Goal: Task Accomplishment & Management: Manage account settings

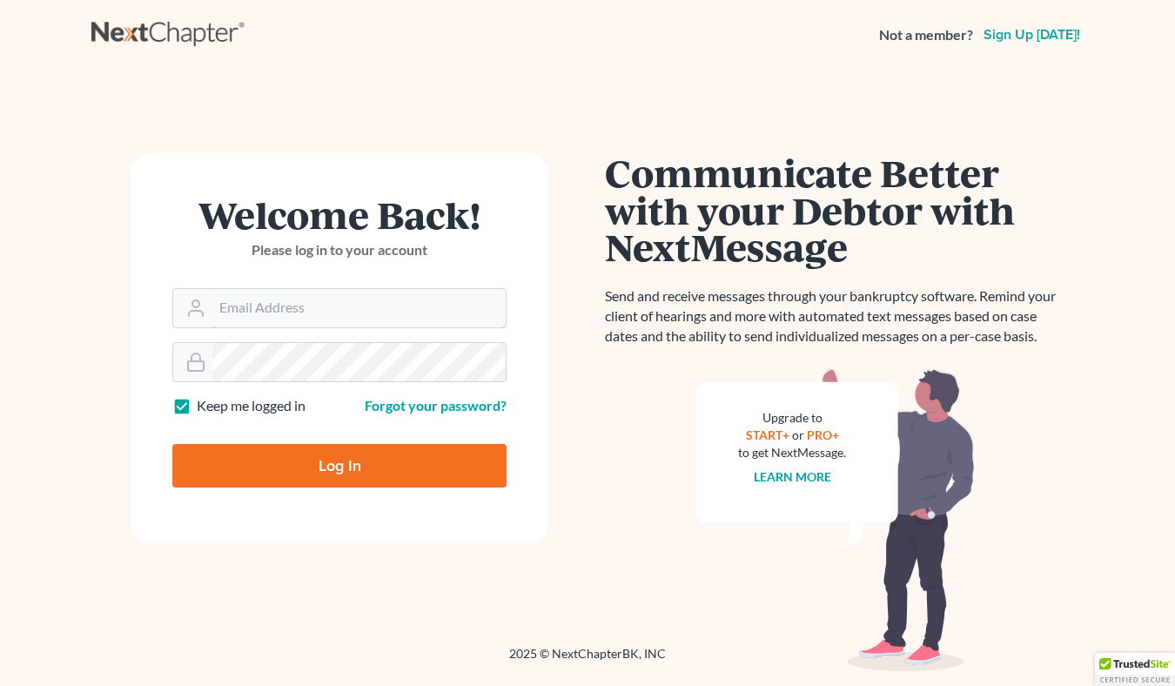
type input "[EMAIL_ADDRESS][DOMAIN_NAME]"
click at [345, 468] on input "Log In" at bounding box center [339, 466] width 334 height 44
type input "Thinking..."
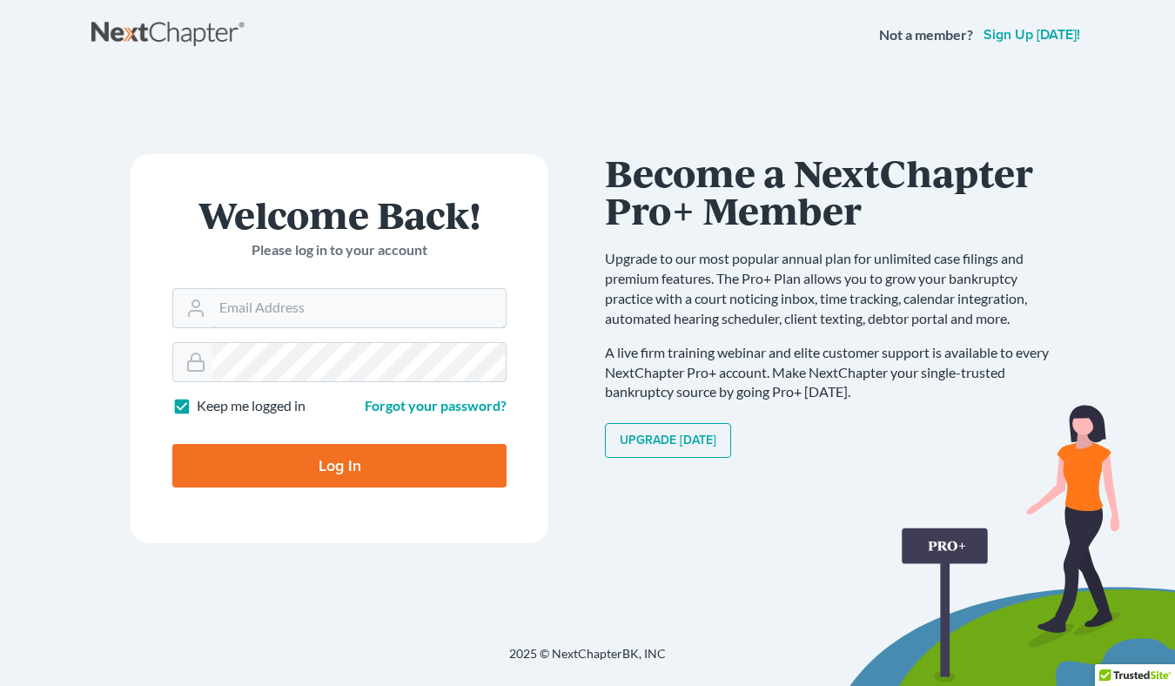
type input "[EMAIL_ADDRESS][DOMAIN_NAME]"
click at [326, 463] on input "Log In" at bounding box center [339, 466] width 334 height 44
type input "Thinking..."
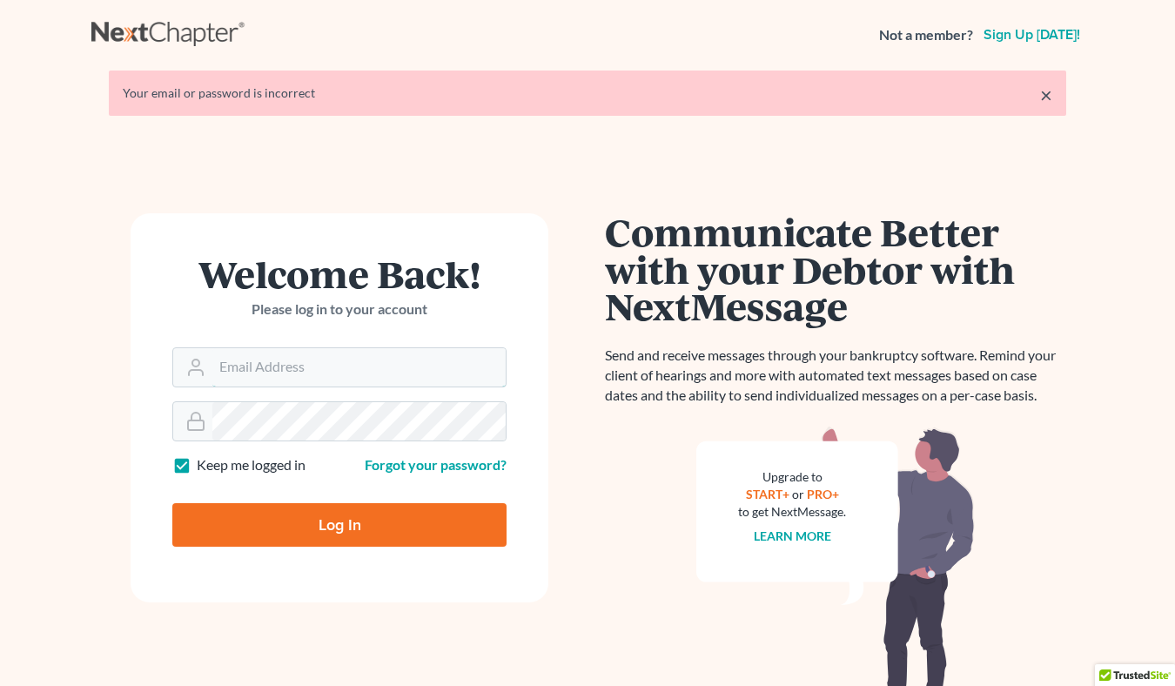
type input "[EMAIL_ADDRESS][DOMAIN_NAME]"
click at [378, 535] on input "Log In" at bounding box center [339, 525] width 334 height 44
type input "Thinking..."
